Goal: Task Accomplishment & Management: Manage account settings

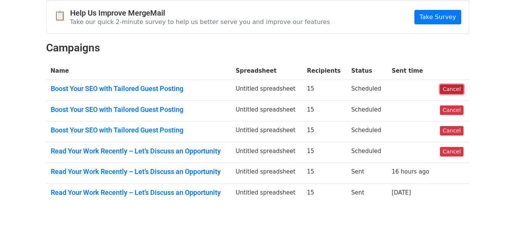
click at [453, 89] on link "Cancel" at bounding box center [451, 90] width 23 height 10
click at [447, 108] on link "Cancel" at bounding box center [451, 111] width 23 height 10
click at [452, 132] on link "Cancel" at bounding box center [451, 131] width 23 height 10
click at [460, 152] on link "Cancel" at bounding box center [451, 152] width 23 height 10
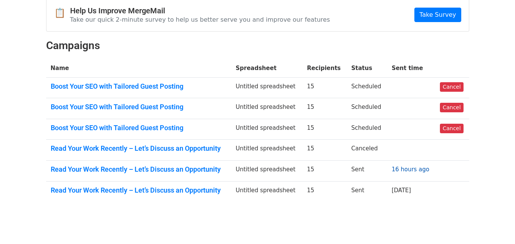
scroll to position [114, 0]
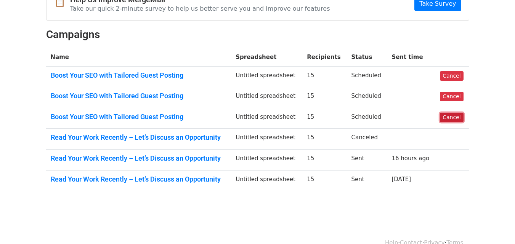
click at [450, 120] on link "Cancel" at bounding box center [451, 118] width 23 height 10
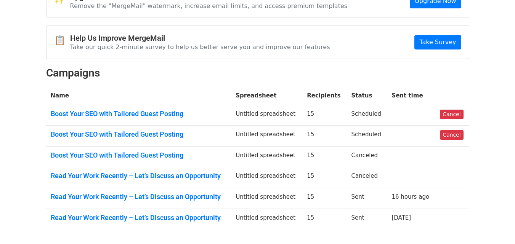
scroll to position [76, 0]
click at [445, 137] on link "Cancel" at bounding box center [451, 135] width 23 height 10
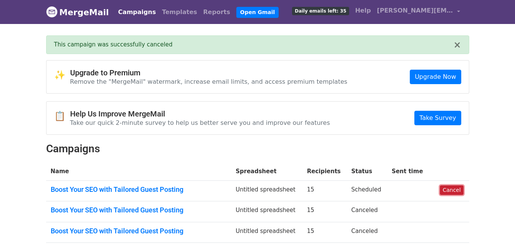
click at [458, 188] on link "Cancel" at bounding box center [451, 191] width 23 height 10
